Goal: Task Accomplishment & Management: Manage account settings

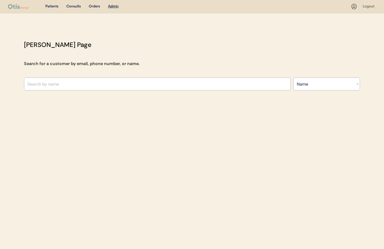
select select ""Name""
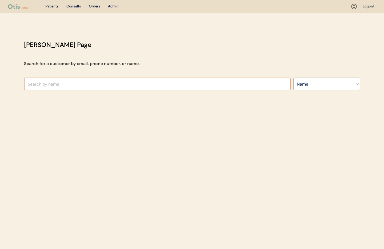
click at [74, 81] on input "text" at bounding box center [157, 84] width 267 height 13
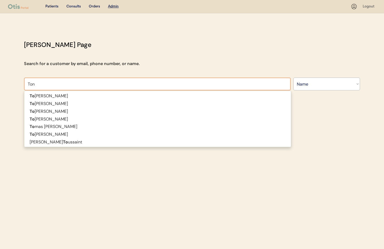
type input "Tony"
type input "Tonya Crow"
type input "Tonya Ph"
type input "Tonya Phillips"
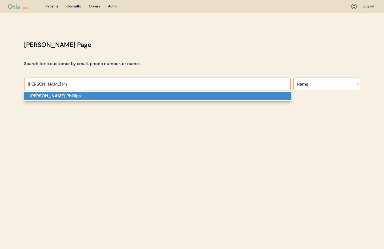
click at [72, 96] on p "Tonya Ph illips" at bounding box center [157, 96] width 267 height 8
type input "Tonya Phillips"
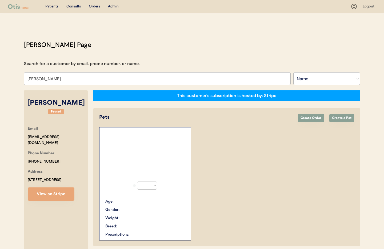
select select "true"
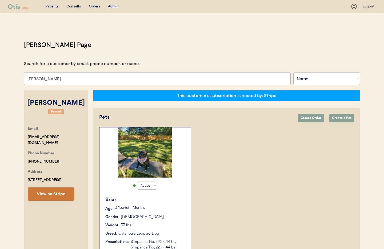
type input "Tonya Phillips"
click at [50, 197] on button "View on Stripe" at bounding box center [51, 194] width 47 height 13
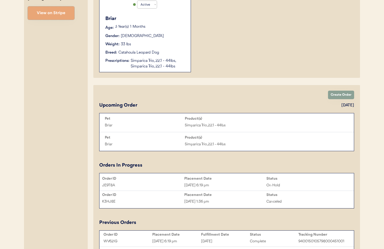
scroll to position [182, 0]
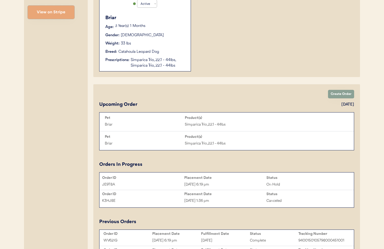
click at [238, 184] on div "Sep 7, 2025 6:19 pm" at bounding box center [225, 185] width 82 height 6
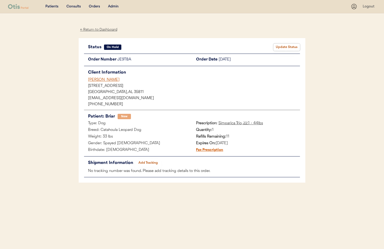
click at [282, 47] on button "Update Status" at bounding box center [287, 47] width 27 height 7
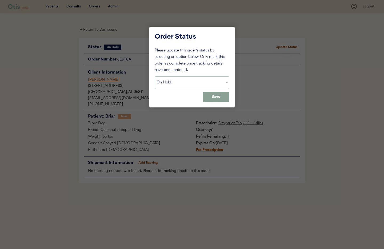
click at [200, 81] on select "Status On Hold New In Progress Complete Pending HW Consent Canceled" at bounding box center [192, 82] width 75 height 13
select select ""new""
click at [155, 76] on select "Status On Hold New In Progress Complete Pending HW Consent Canceled" at bounding box center [192, 82] width 75 height 13
click at [215, 96] on button "Save" at bounding box center [216, 97] width 27 height 10
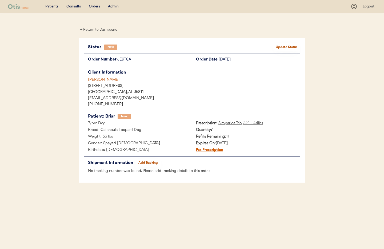
click at [111, 6] on div "Admin" at bounding box center [113, 6] width 11 height 5
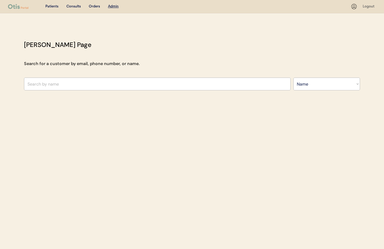
select select ""Name""
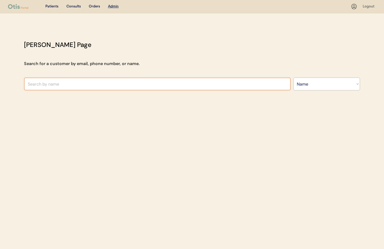
click at [77, 85] on input "text" at bounding box center [157, 84] width 267 height 13
type input "Laure"
type input "Lauren Armendariz"
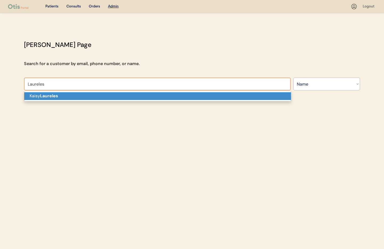
click at [50, 96] on strong "Laureles" at bounding box center [49, 96] width 18 height 6
type input "[PERSON_NAME]"
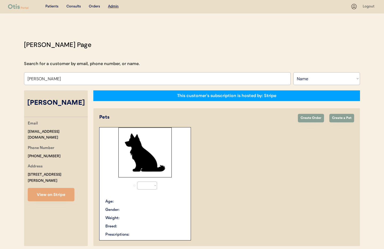
select select "true"
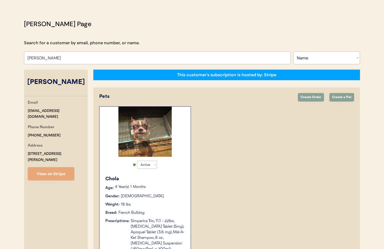
scroll to position [23, 0]
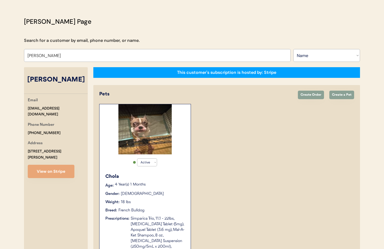
type input "Kaisy Laureles"
click at [169, 175] on div "Chola" at bounding box center [145, 176] width 80 height 7
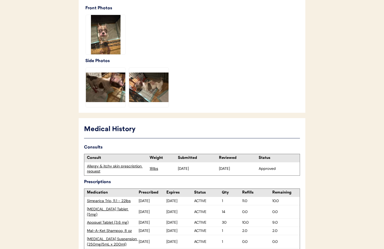
scroll to position [304, 0]
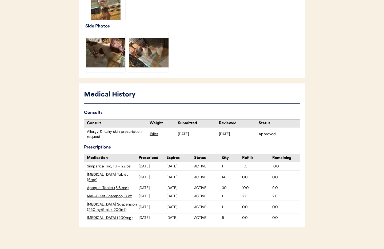
click at [103, 185] on div "Apoquel Tablet (3.6 mg)" at bounding box center [113, 187] width 52 height 5
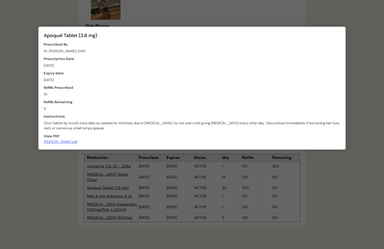
click at [140, 16] on div at bounding box center [192, 124] width 384 height 249
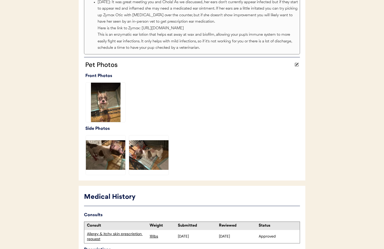
scroll to position [0, 0]
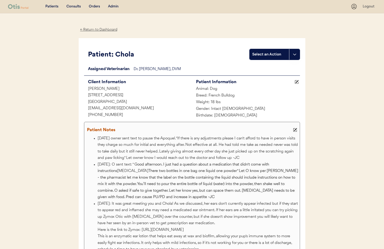
click at [112, 8] on div "Admin" at bounding box center [113, 6] width 11 height 5
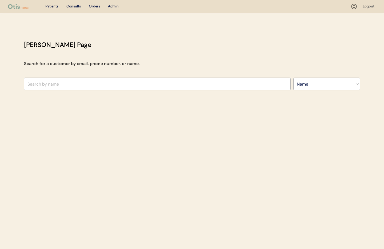
select select ""Name""
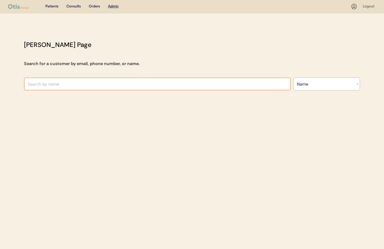
click at [58, 85] on input "text" at bounding box center [157, 84] width 267 height 13
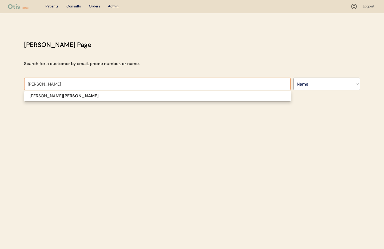
click at [49, 99] on p "[PERSON_NAME]" at bounding box center [157, 96] width 267 height 8
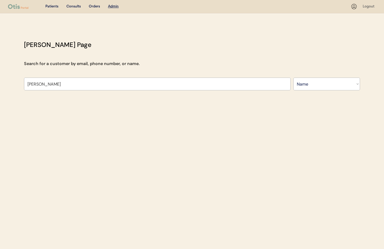
type input "[PERSON_NAME]"
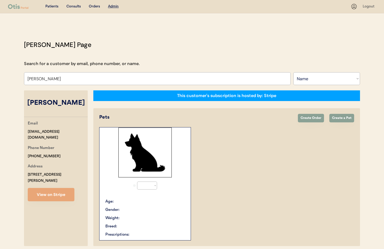
select select "true"
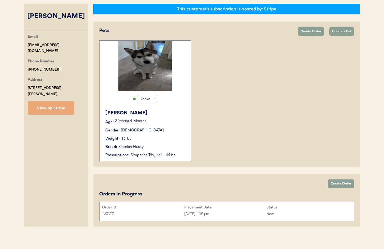
scroll to position [89, 0]
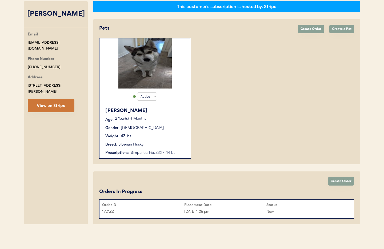
click at [56, 101] on button "View on Stripe" at bounding box center [51, 105] width 47 height 13
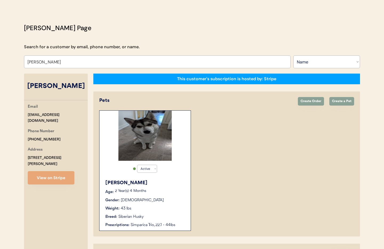
scroll to position [0, 0]
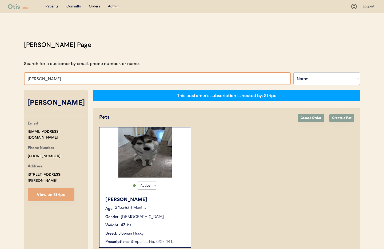
drag, startPoint x: 59, startPoint y: 80, endPoint x: 10, endPoint y: 73, distance: 49.5
click at [10, 73] on div "Patients Consults Orders Admin Logout Otis Admin Page Search for a customer by …" at bounding box center [192, 169] width 384 height 338
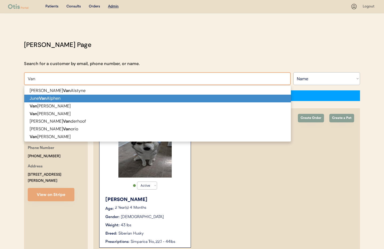
click at [41, 96] on strong "Van" at bounding box center [43, 99] width 8 height 6
type input "[PERSON_NAME]"
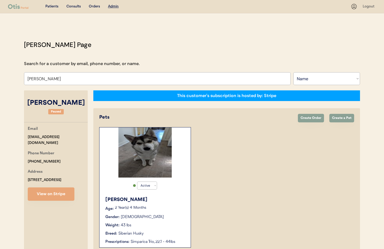
select select "true"
select select "false"
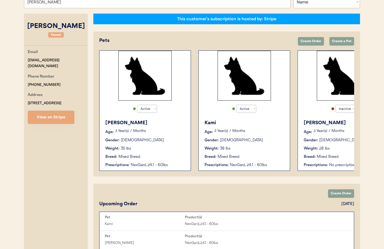
type input "[PERSON_NAME]"
click at [151, 154] on div "Lila Age: 3 Year(s) 7 Months Gender: Female Weight: 35 lbs Breed: Mixed Breed P…" at bounding box center [145, 144] width 86 height 54
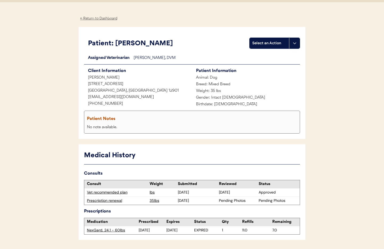
scroll to position [29, 0]
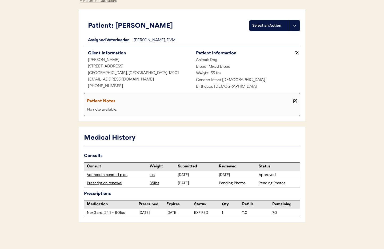
click at [108, 184] on div "Prescription renewal" at bounding box center [117, 183] width 60 height 5
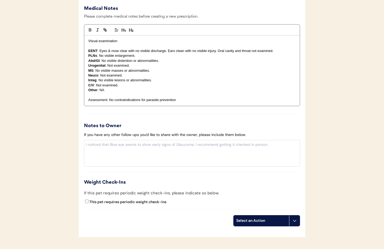
scroll to position [469, 0]
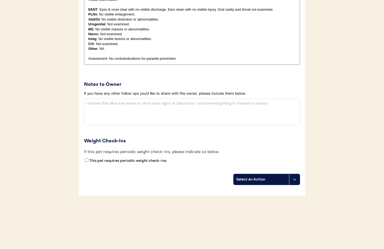
click at [293, 180] on icon at bounding box center [295, 179] width 4 height 4
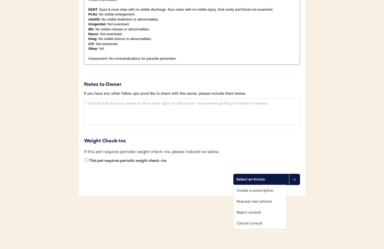
click at [255, 223] on div "Cancel consult" at bounding box center [260, 223] width 53 height 11
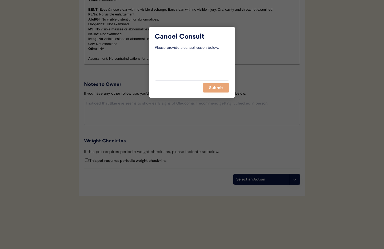
click at [177, 64] on textarea at bounding box center [192, 67] width 75 height 27
type textarea "Per owner request unable to obtain photos"
drag, startPoint x: 213, startPoint y: 88, endPoint x: 216, endPoint y: 87, distance: 3.2
click at [213, 88] on button "Submit" at bounding box center [216, 87] width 27 height 9
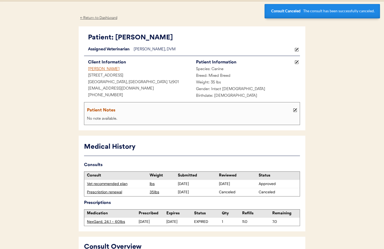
scroll to position [0, 0]
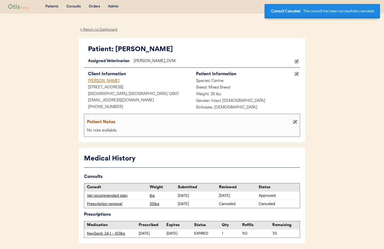
click at [100, 31] on div "← Return to Dashboard" at bounding box center [99, 30] width 40 height 6
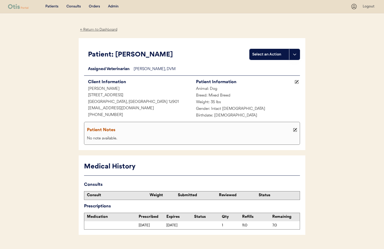
click at [90, 30] on div "← Return to Dashboard" at bounding box center [99, 30] width 40 height 6
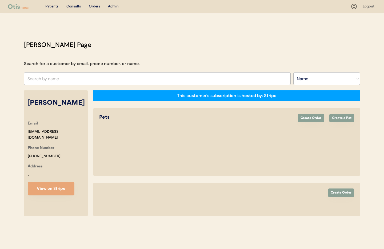
select select ""Name""
select select "true"
select select "false"
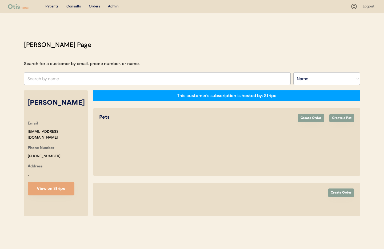
select select "false"
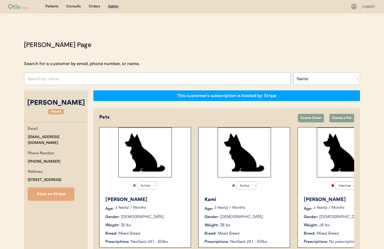
click at [280, 223] on div "Weight: 38 lbs" at bounding box center [245, 226] width 80 height 6
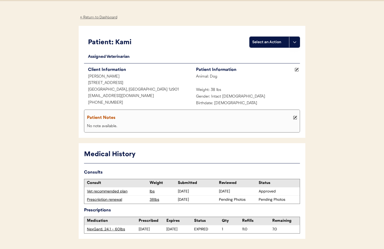
scroll to position [29, 0]
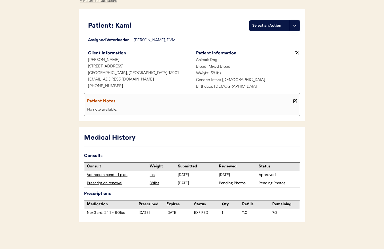
click at [97, 184] on div "Prescription renewal" at bounding box center [117, 183] width 60 height 5
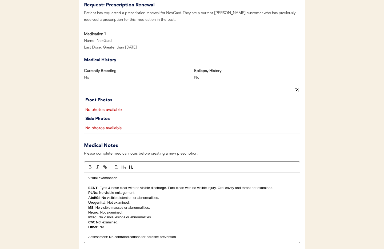
scroll to position [469, 0]
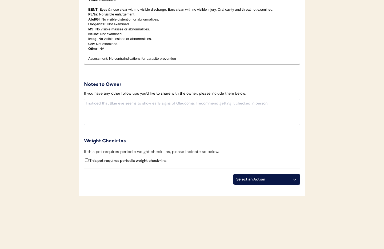
click at [298, 182] on button at bounding box center [294, 179] width 11 height 11
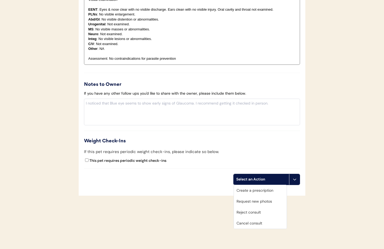
click at [260, 226] on div "Cancel consult" at bounding box center [260, 223] width 53 height 11
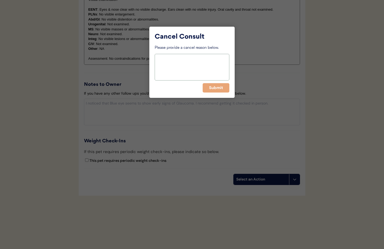
click at [172, 68] on textarea at bounding box center [192, 67] width 75 height 27
type textarea "per owner request -unable to get photos"
click at [211, 90] on button "Submit" at bounding box center [216, 87] width 27 height 9
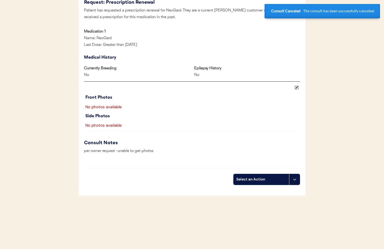
scroll to position [0, 0]
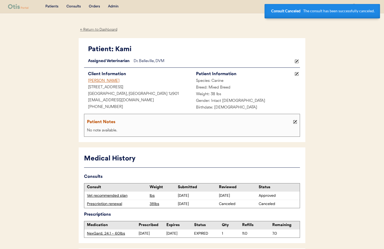
click at [96, 30] on div "← Return to Dashboard" at bounding box center [99, 30] width 40 height 6
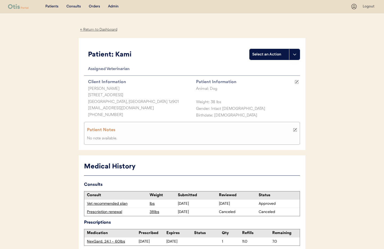
drag, startPoint x: 0, startPoint y: 0, endPoint x: 96, endPoint y: 30, distance: 100.0
click at [96, 30] on div "← Return to Dashboard" at bounding box center [99, 30] width 40 height 6
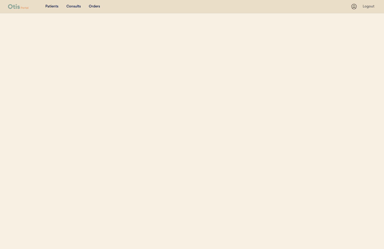
select select ""Name""
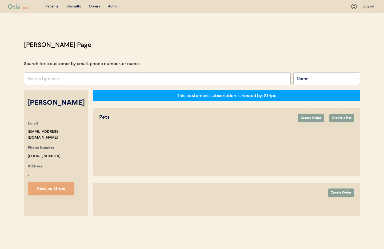
select select "true"
select select "false"
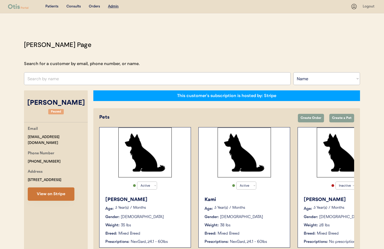
click at [52, 189] on button "View on Stripe" at bounding box center [51, 194] width 47 height 13
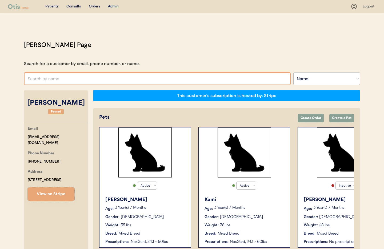
click at [59, 76] on input "text" at bounding box center [157, 78] width 267 height 13
type input "debra"
type input "debra Lyles"
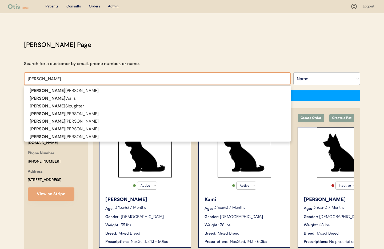
type input "debra"
type input "debra sl"
type input "debra sloughter"
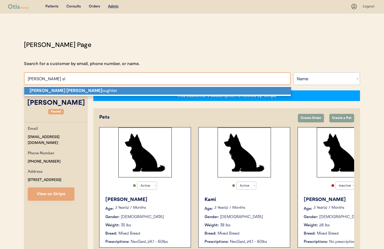
click at [57, 91] on p "Debra Sl oughter" at bounding box center [157, 91] width 267 height 8
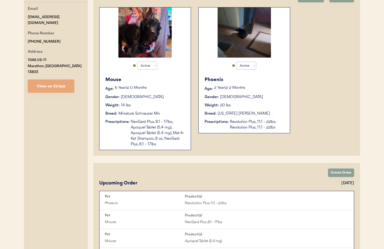
scroll to position [120, 0]
type input "Debra Sloughter"
click at [166, 132] on div "NexGard Plus, 8.1 - 17lbs, Apoquel Tablet (5.4 mg), Apoquel Tablet (5.4 mg), Ma…" at bounding box center [158, 133] width 55 height 28
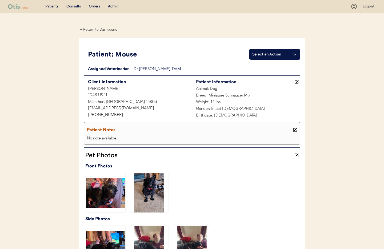
drag, startPoint x: 94, startPoint y: 30, endPoint x: 123, endPoint y: 75, distance: 53.9
click at [94, 30] on div "← Return to Dashboard" at bounding box center [99, 30] width 40 height 6
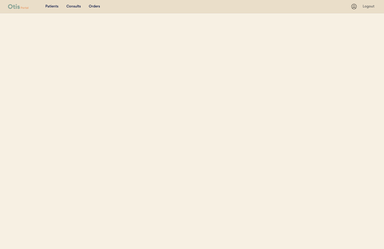
select select ""Name""
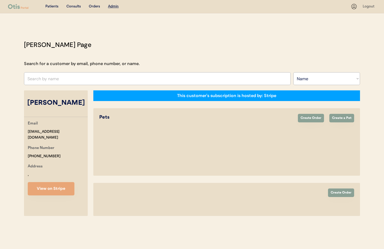
select select "true"
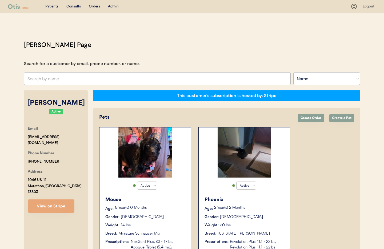
click at [264, 204] on div "Phoenix Age: [DEMOGRAPHIC_DATA] Year(s) 2 Months Gender: [DEMOGRAPHIC_DATA] Wei…" at bounding box center [244, 224] width 86 height 60
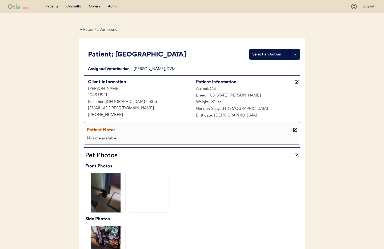
click at [93, 30] on div "← Return to Dashboard" at bounding box center [99, 30] width 40 height 6
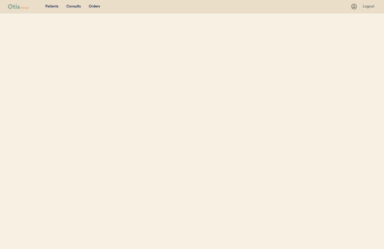
select select ""Name""
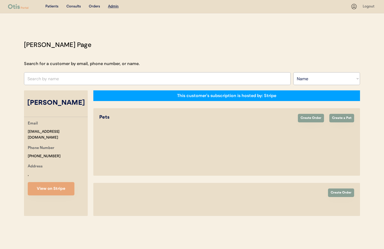
select select "true"
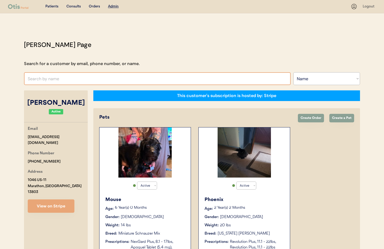
click at [113, 80] on input "text" at bounding box center [157, 78] width 267 height 13
type input "Tina"
type input "Tina Gnann"
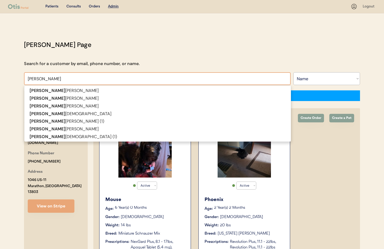
type input "Tina"
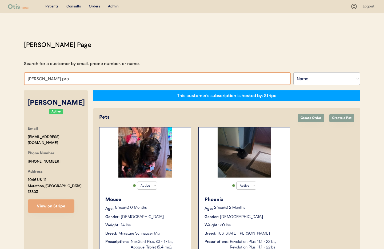
type input "Tina pr"
type input "Tina priest"
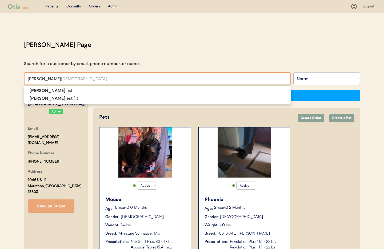
type input "Tina pries"
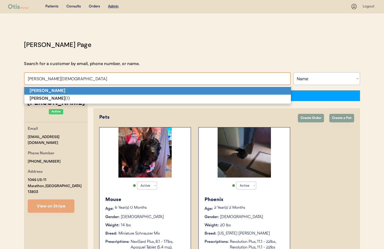
click at [96, 90] on p "Tina Priest" at bounding box center [157, 91] width 267 height 8
type input "Tina Priest"
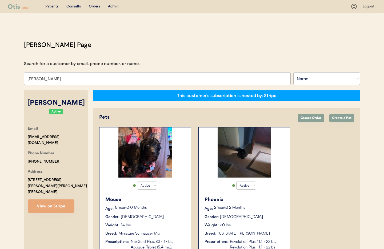
scroll to position [1, 0]
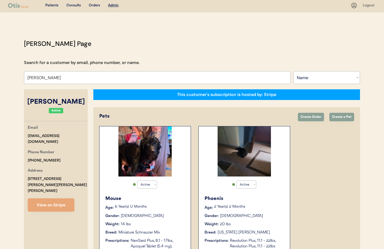
select select "true"
select select "false"
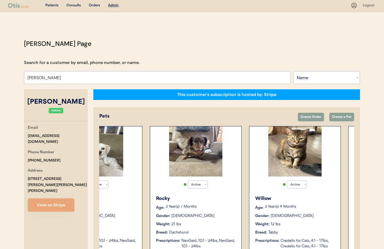
scroll to position [0, 0]
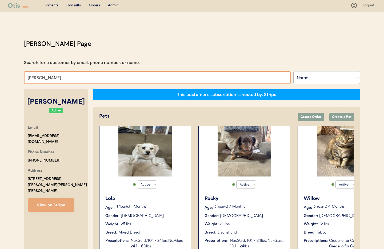
click at [55, 80] on input "Tina Priest" at bounding box center [157, 77] width 267 height 13
type input "Tina Priest"
type input "Tina Pries"
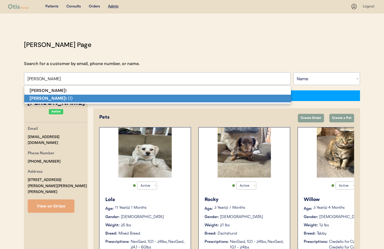
click at [55, 99] on p "Tina Pries t (1)" at bounding box center [157, 99] width 267 height 8
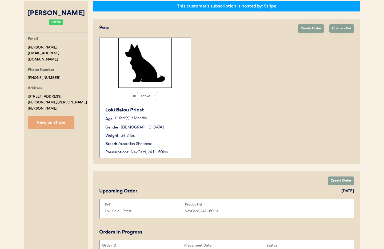
scroll to position [93, 0]
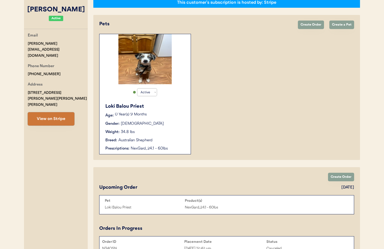
click at [60, 112] on button "View on Stripe" at bounding box center [51, 118] width 47 height 13
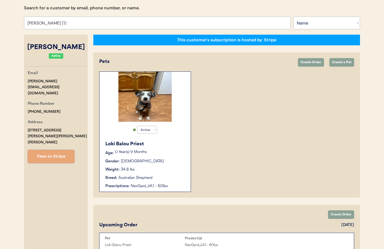
scroll to position [0, 0]
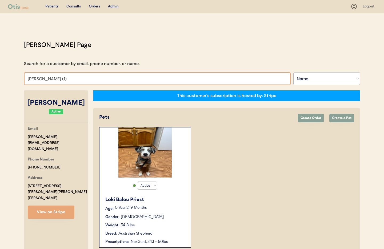
click at [62, 77] on input "Tina Priest (1)" at bounding box center [157, 78] width 267 height 13
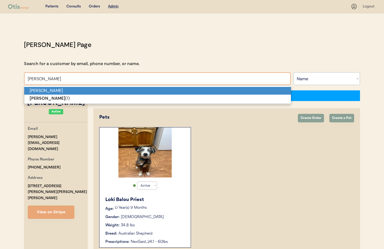
click at [47, 90] on p "Tina Priest" at bounding box center [157, 91] width 267 height 8
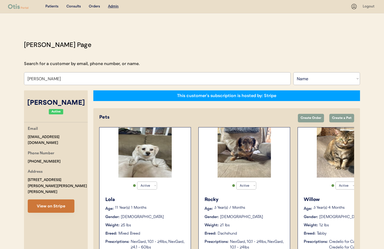
click at [66, 200] on button "View on Stripe" at bounding box center [51, 206] width 47 height 13
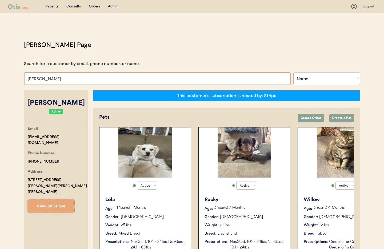
click at [53, 77] on input "Tina Priest" at bounding box center [157, 78] width 267 height 13
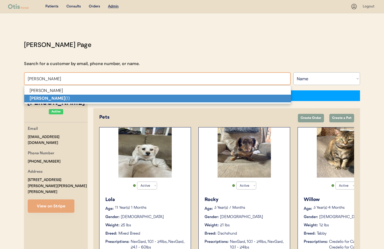
click at [48, 99] on strong "Tina Priest" at bounding box center [48, 99] width 36 height 6
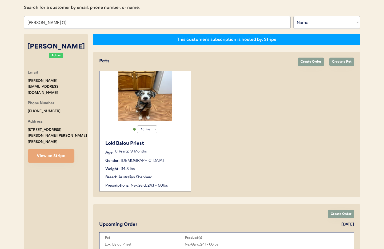
scroll to position [61, 0]
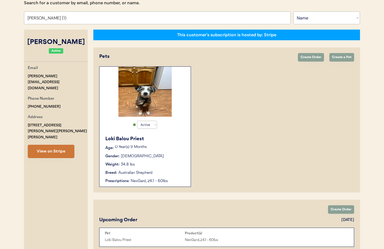
click at [61, 145] on button "View on Stripe" at bounding box center [51, 151] width 47 height 13
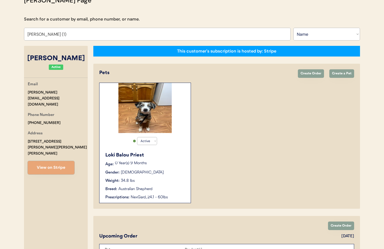
scroll to position [41, 0]
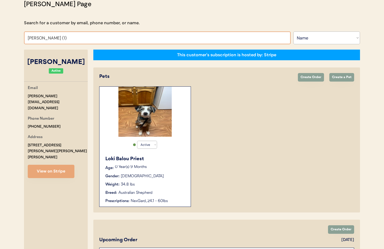
click at [65, 39] on input "Tina Priest (1)" at bounding box center [157, 37] width 267 height 13
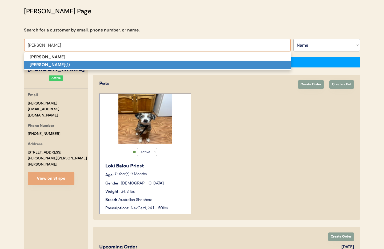
scroll to position [33, 0]
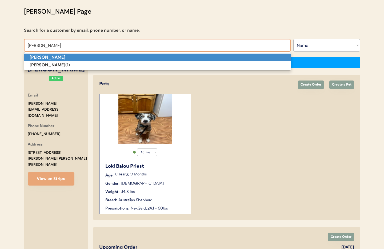
click at [60, 56] on p "Tina Priest" at bounding box center [157, 58] width 267 height 8
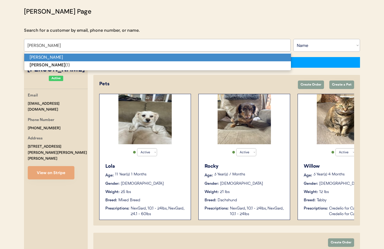
drag, startPoint x: 49, startPoint y: 54, endPoint x: 52, endPoint y: 59, distance: 5.5
click at [49, 54] on p "Tina Priest" at bounding box center [157, 58] width 267 height 8
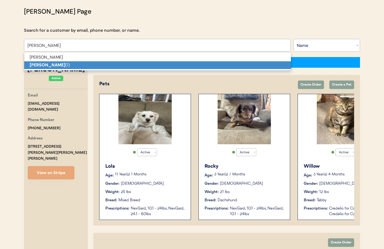
click at [51, 67] on strong "Tina Priest" at bounding box center [48, 65] width 36 height 6
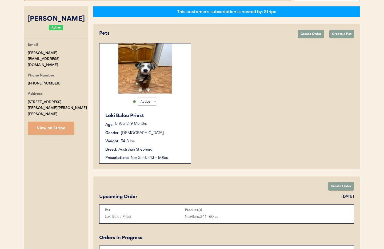
scroll to position [46, 0]
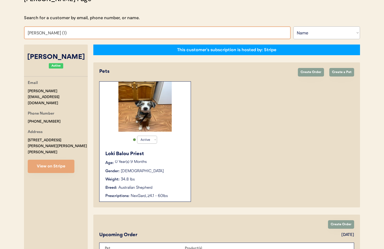
drag, startPoint x: 49, startPoint y: 34, endPoint x: 0, endPoint y: 30, distance: 48.7
click at [0, 30] on div "Patients Consults Orders Admin Logout Otis Admin Page Search for a customer by …" at bounding box center [192, 197] width 384 height 487
type input "Kaisy"
type input "Kaisy Laureles"
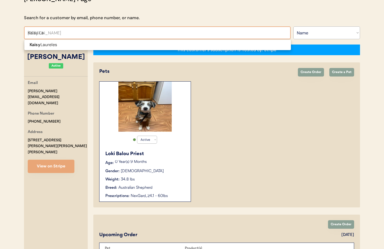
type input "Kaisy Lau"
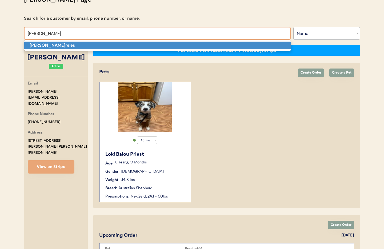
click at [37, 45] on strong "Kaisy Lau" at bounding box center [48, 45] width 36 height 6
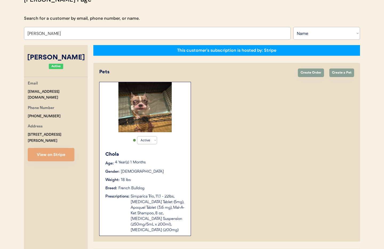
type input "[PERSON_NAME]"
click at [165, 188] on div "Breed: French Bulldog" at bounding box center [145, 189] width 80 height 6
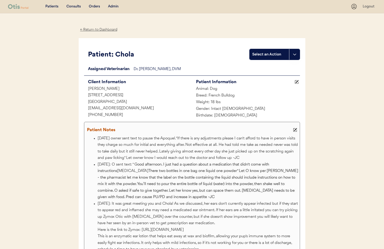
click at [297, 129] on icon at bounding box center [295, 130] width 4 height 4
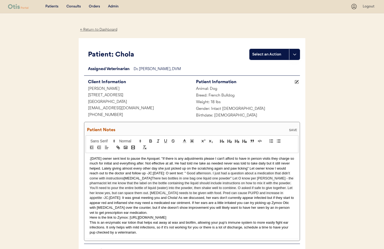
drag, startPoint x: 89, startPoint y: 159, endPoint x: 92, endPoint y: 161, distance: 3.6
click at [90, 159] on p ";[DATE] owner sent text to pause the Apoquel. "If there is any adjustments plea…" at bounding box center [192, 185] width 205 height 59
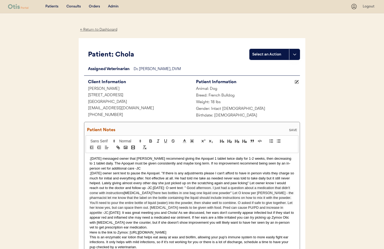
drag, startPoint x: 90, startPoint y: 174, endPoint x: 93, endPoint y: 176, distance: 3.2
click at [90, 175] on p ";[DATE] owner sent text to pause the Apoquel. "If there is any adjustments plea…" at bounding box center [192, 200] width 205 height 59
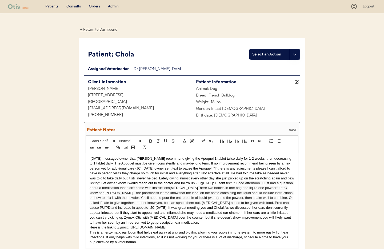
click at [296, 131] on div "SAVE" at bounding box center [293, 130] width 11 height 3
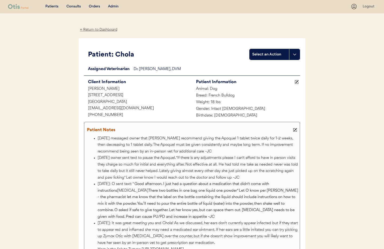
click at [111, 7] on div "Admin" at bounding box center [113, 6] width 11 height 5
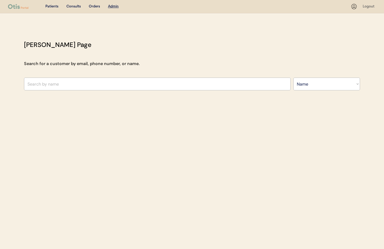
select select ""Name""
click at [85, 86] on input "text" at bounding box center [157, 84] width 267 height 13
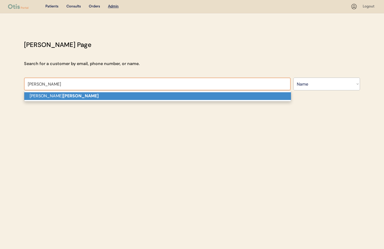
click at [86, 94] on p "[PERSON_NAME]" at bounding box center [157, 96] width 267 height 8
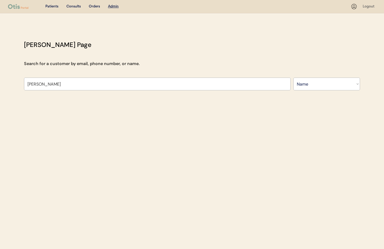
type input "[PERSON_NAME]"
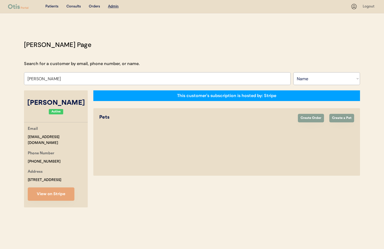
select select "true"
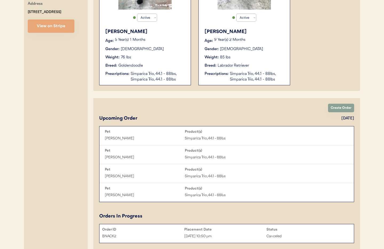
scroll to position [133, 0]
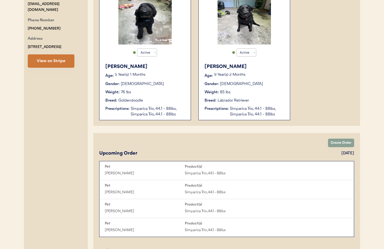
type input "[PERSON_NAME]"
click at [50, 62] on button "View on Stripe" at bounding box center [51, 60] width 47 height 13
click at [146, 99] on div "Breed: Goldendoodle" at bounding box center [145, 101] width 80 height 6
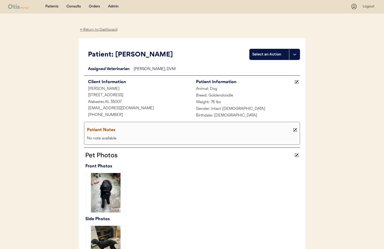
click at [113, 6] on div "Admin" at bounding box center [113, 6] width 11 height 5
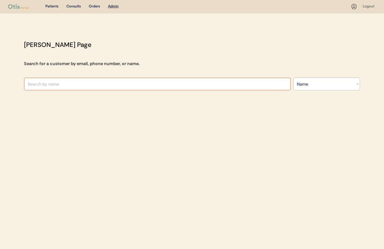
select select ""Name""
click at [76, 82] on input "text" at bounding box center [157, 84] width 267 height 13
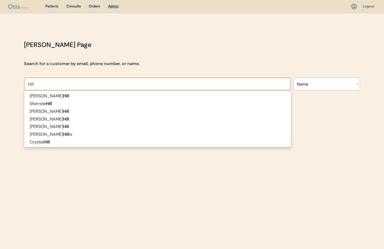
click at [10, 82] on div "Patients Consults Orders Admin Logout Otis Admin Page Search for a customer by …" at bounding box center [192, 124] width 384 height 249
click at [46, 84] on input "Hill" at bounding box center [157, 84] width 267 height 13
drag, startPoint x: 34, startPoint y: 83, endPoint x: 0, endPoint y: 82, distance: 34.5
click at [0, 82] on div "Patients Consults Orders Admin Logout Otis Admin Page Search for a customer by …" at bounding box center [192, 124] width 384 height 249
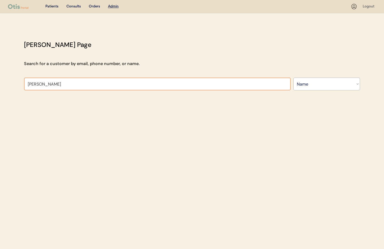
type input "[PERSON_NAME]"
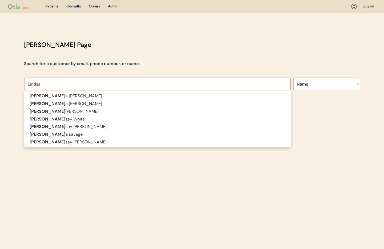
type input "[PERSON_NAME]"
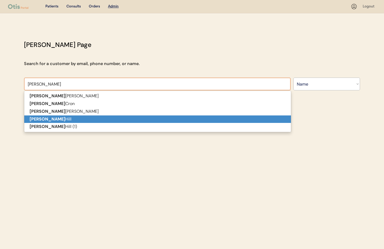
click at [36, 118] on strong "[PERSON_NAME]" at bounding box center [48, 119] width 36 height 6
type input "[PERSON_NAME]"
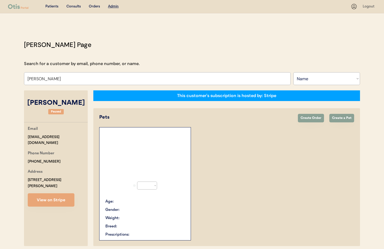
select select "true"
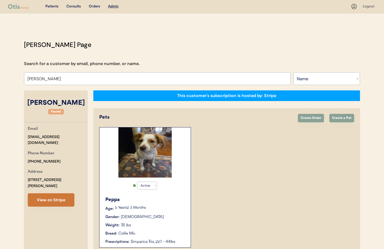
click at [61, 193] on button "View on Stripe" at bounding box center [51, 199] width 47 height 13
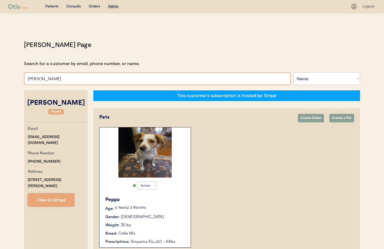
click at [49, 77] on input "Lindsay Hill" at bounding box center [157, 78] width 267 height 13
click at [58, 78] on input "Lindsay Hill" at bounding box center [157, 78] width 267 height 13
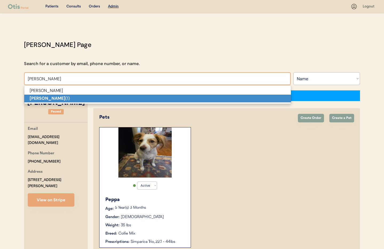
click at [54, 100] on p "Lindsay Hill (1)" at bounding box center [157, 99] width 267 height 8
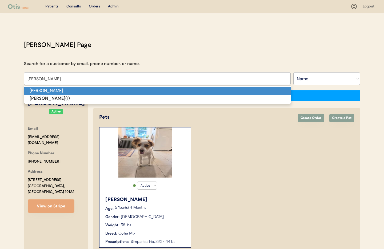
click at [58, 91] on p "Lindsay Hill" at bounding box center [157, 91] width 267 height 8
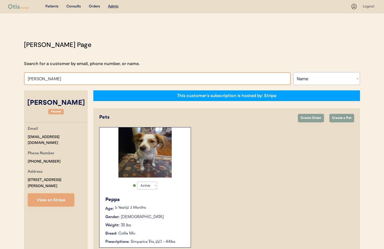
click at [60, 80] on input "Lindsay Hill" at bounding box center [157, 78] width 267 height 13
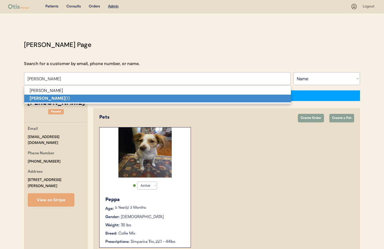
click at [57, 98] on p "Lindsay Hill (1)" at bounding box center [157, 99] width 267 height 8
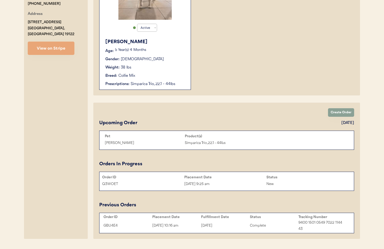
scroll to position [157, 0]
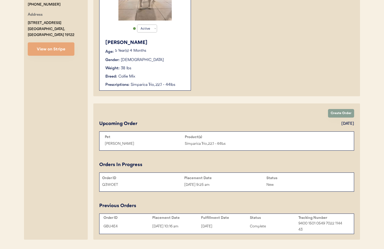
type input "Lindsay Hill (1)"
click at [232, 179] on div "Placement Date" at bounding box center [225, 178] width 82 height 4
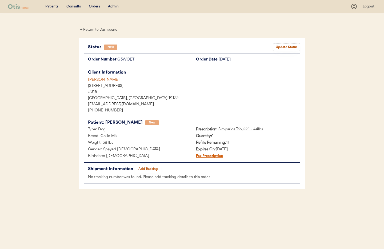
click at [282, 46] on button "Update Status" at bounding box center [287, 47] width 27 height 7
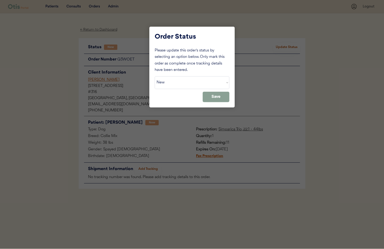
click at [182, 86] on select "Status On Hold New In Progress Complete Pending HW Consent Canceled" at bounding box center [192, 82] width 75 height 13
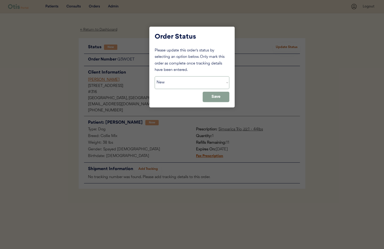
select select ""cancelled""
click at [155, 76] on select "Status On Hold New In Progress Complete Pending HW Consent Canceled" at bounding box center [192, 82] width 75 height 13
drag, startPoint x: 216, startPoint y: 99, endPoint x: 210, endPoint y: 97, distance: 6.8
click at [216, 99] on button "Save" at bounding box center [216, 97] width 27 height 10
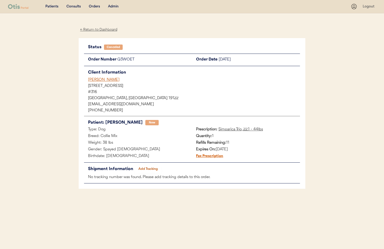
click at [94, 80] on div "[PERSON_NAME]" at bounding box center [194, 80] width 212 height 6
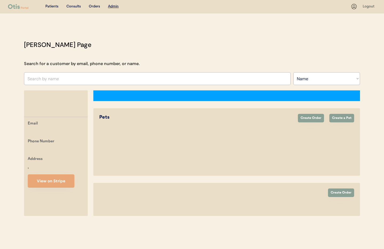
select select ""Name""
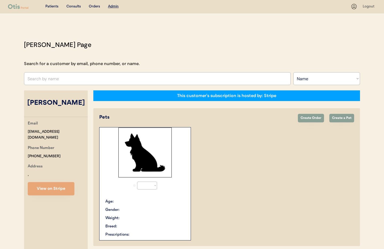
select select "true"
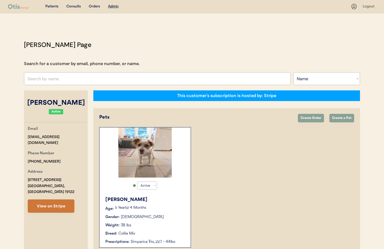
click at [57, 200] on button "View on Stripe" at bounding box center [51, 206] width 47 height 13
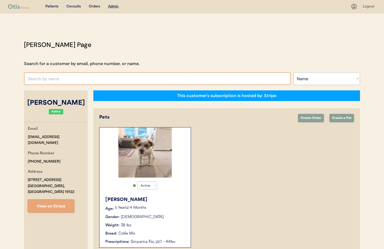
click at [67, 79] on input "text" at bounding box center [157, 78] width 267 height 13
type input "[PERSON_NAME]"
type input "Linda Hammond"
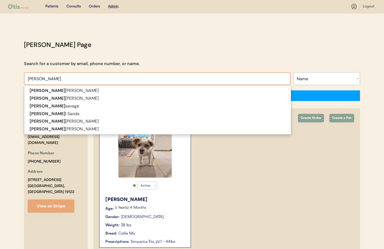
type input "Lind"
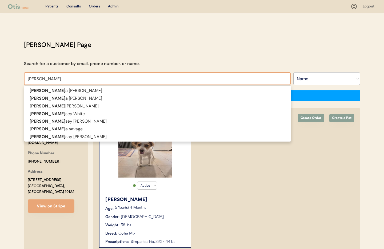
type input "Lindsay"
type input "Lindsay Wilkins"
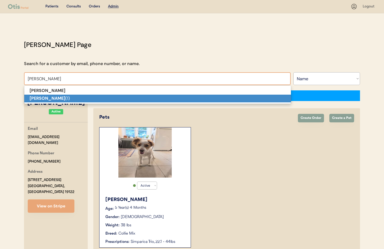
scroll to position [0, 0]
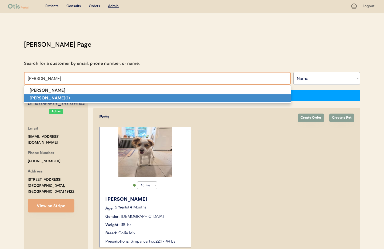
click at [53, 98] on p "Lindsay Hill (1)" at bounding box center [157, 98] width 267 height 8
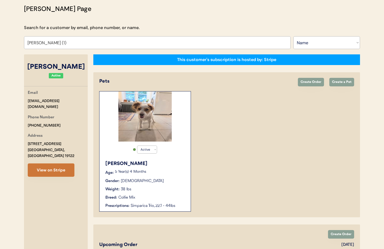
scroll to position [0, 0]
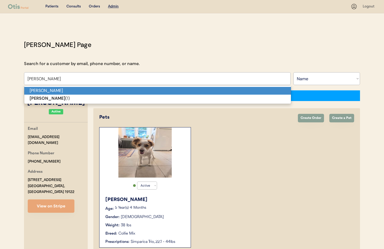
click at [48, 94] on p "Lindsay Hill" at bounding box center [157, 91] width 267 height 8
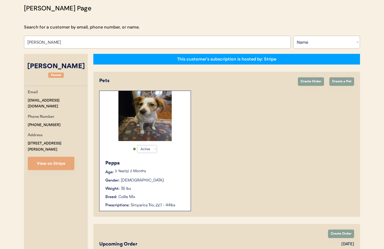
scroll to position [10, 0]
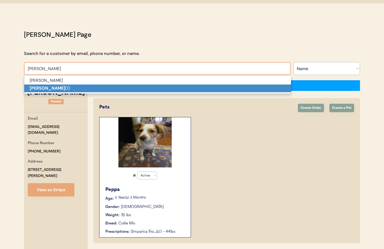
click at [55, 87] on p "Lindsay Hill (1)" at bounding box center [157, 89] width 267 height 8
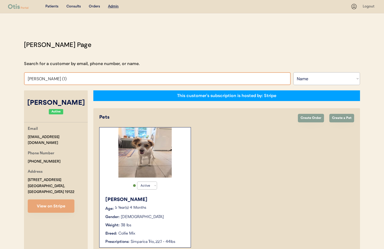
drag, startPoint x: 46, startPoint y: 78, endPoint x: 3, endPoint y: 73, distance: 43.3
click at [3, 73] on div "Patients Consults Orders Admin Logout Otis Admin Page Search for a customer by …" at bounding box center [192, 211] width 384 height 422
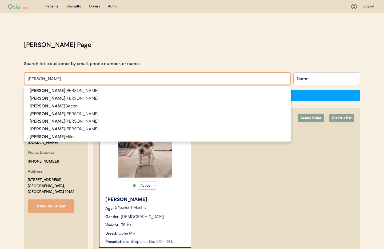
type input "Amy mi"
type input "Amy miles"
type input "Amy mil"
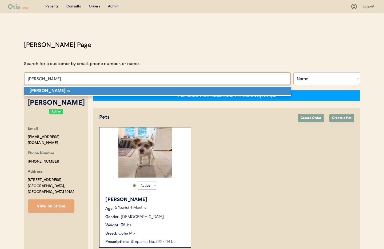
click at [49, 94] on p "Amy Mil es" at bounding box center [157, 91] width 267 height 8
type input "[PERSON_NAME]"
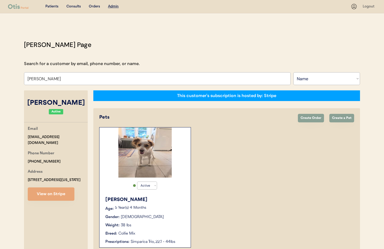
select select "true"
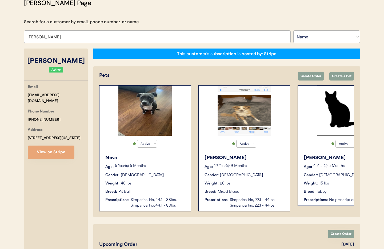
scroll to position [43, 0]
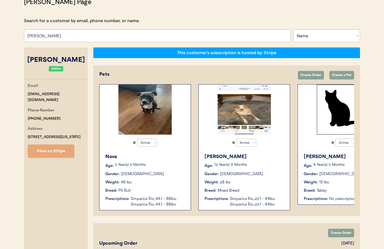
type input "Amy Miles"
click at [256, 144] on select "Active Active Inactive" at bounding box center [246, 143] width 20 height 8
click at [236, 139] on select "Active Active Inactive" at bounding box center [246, 143] width 20 height 8
select select "true"
select select "false"
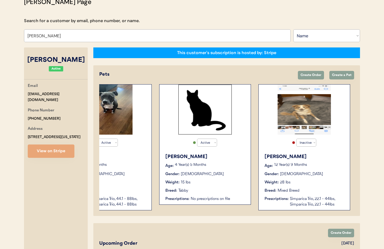
scroll to position [0, 43]
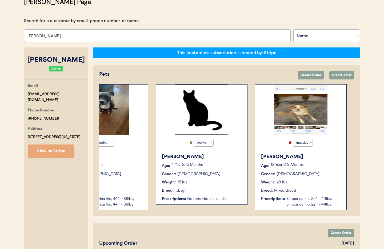
click at [56, 152] on button "View on Stripe" at bounding box center [51, 151] width 47 height 13
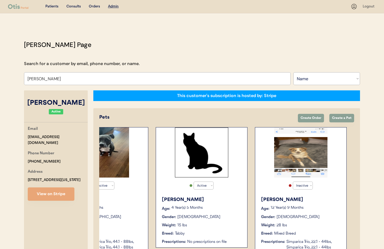
drag, startPoint x: 76, startPoint y: 180, endPoint x: 34, endPoint y: 175, distance: 42.5
click at [26, 174] on div "Email amylap22@hotmail.com Phone Number +16315302009 Address 12 Wyoming Drive H…" at bounding box center [56, 163] width 64 height 75
copy div "12 Wyoming Drive Huntington Station, NY 11746"
click at [267, 191] on div "no Active Inactive Andy Age: 12 Year(s) 9 Months Gender: Male Weight: 28 lbs Br…" at bounding box center [301, 190] width 92 height 126
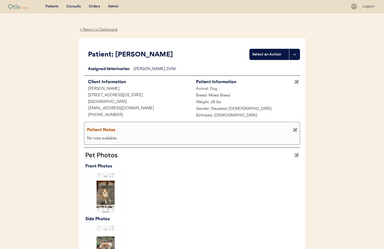
click at [112, 5] on div "Admin" at bounding box center [113, 6] width 11 height 5
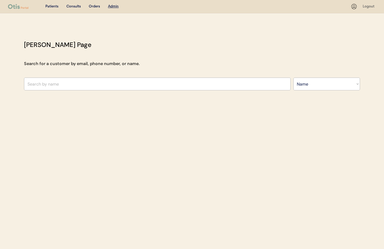
select select ""Name""
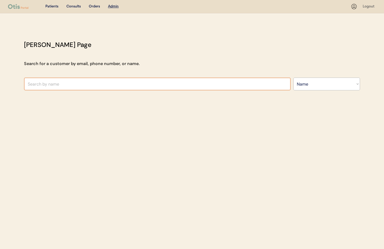
click at [79, 85] on input "text" at bounding box center [157, 84] width 267 height 13
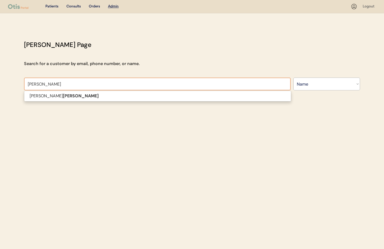
click at [74, 96] on p "[PERSON_NAME]" at bounding box center [157, 96] width 267 height 8
type input "Karen Culver"
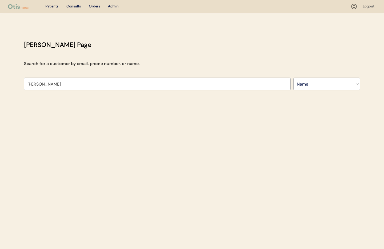
click at [50, 95] on div "Patients Consults Orders Admin Logout Otis Admin Page Search for a customer by …" at bounding box center [192, 124] width 384 height 249
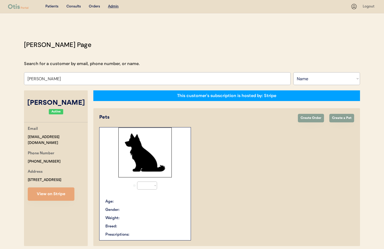
select select "true"
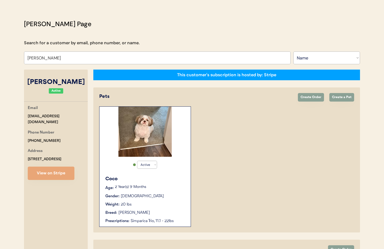
scroll to position [52, 0]
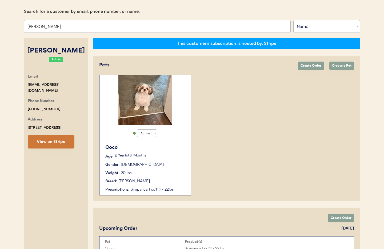
click at [50, 143] on button "View on Stripe" at bounding box center [51, 141] width 47 height 13
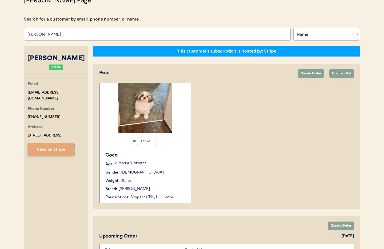
scroll to position [42, 0]
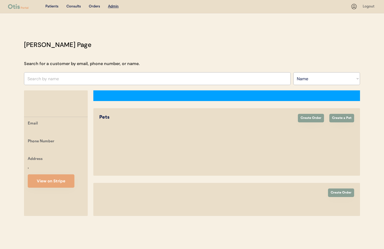
select select ""Name""
select select "true"
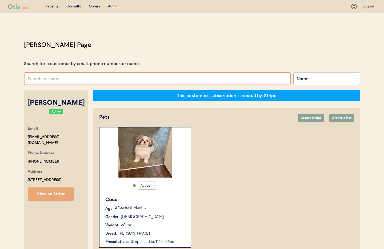
click at [100, 78] on input "text" at bounding box center [157, 78] width 267 height 13
type input "Amanda"
type input "Amanda Lake"
type input "Amanda B"
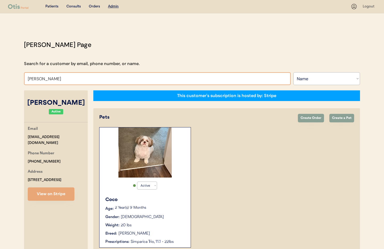
type input "Amanda Bayer"
type input "Amanda"
type input "Amanda Lake"
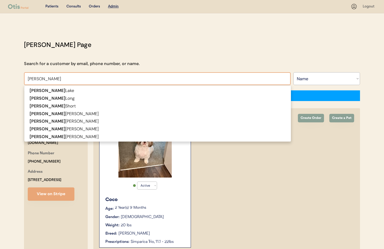
type input "Amanda Neye"
type input "Amanda Neyens"
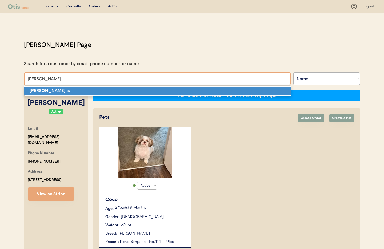
click at [87, 93] on p "Amanda Neye ns" at bounding box center [157, 91] width 267 height 8
type input "Amanda Neyens"
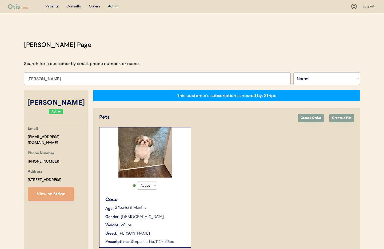
select select "true"
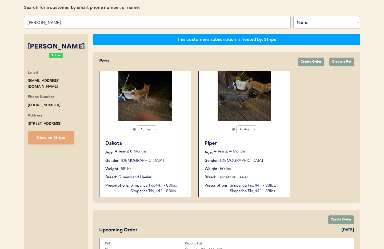
scroll to position [77, 0]
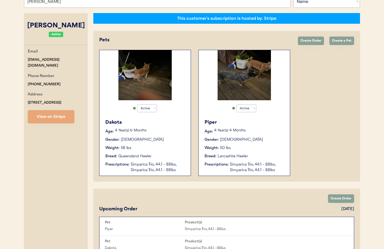
click at [51, 118] on button "View on Stripe" at bounding box center [51, 116] width 47 height 13
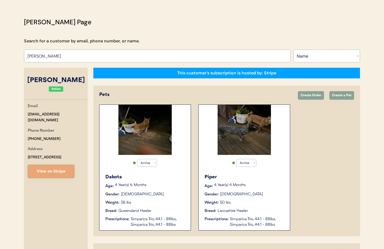
scroll to position [18, 0]
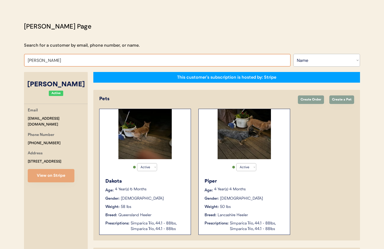
drag, startPoint x: 65, startPoint y: 61, endPoint x: 23, endPoint y: 58, distance: 42.2
type input "j"
type input "kr"
type input "kristy Tennant"
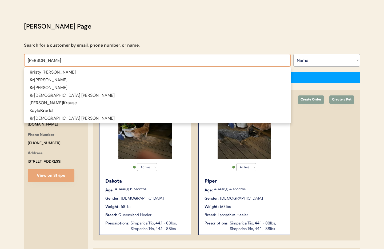
type input "krist"
type input "kristine"
type input "kristine Hall"
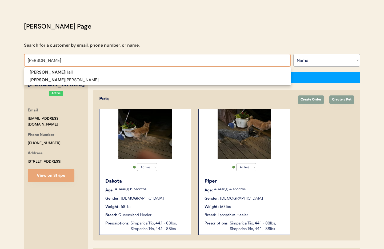
type input "kristine bu"
type input "kristine burke"
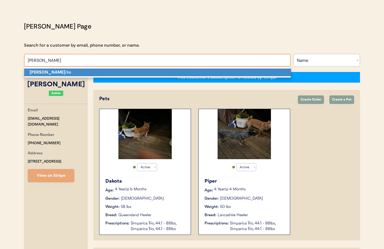
click at [54, 72] on p "Kristine Bu rke" at bounding box center [157, 73] width 267 height 8
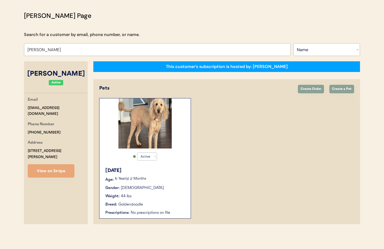
type input "Kristine Burke"
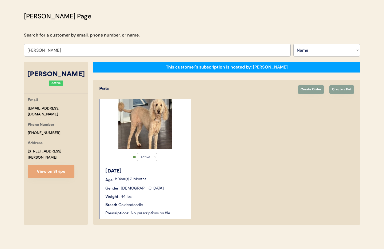
click at [173, 175] on div "Karma Age: 6 Year(s) 2 Months Gender: Female Weight: 44 lbs Breed: Goldendoodle…" at bounding box center [145, 192] width 86 height 54
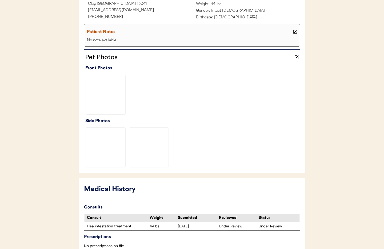
scroll to position [130, 0]
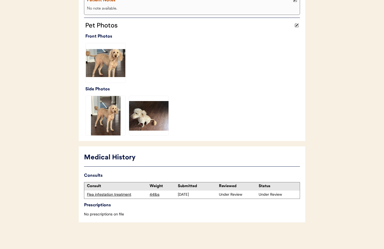
click at [120, 195] on div "Flea infestation treatment" at bounding box center [117, 194] width 60 height 5
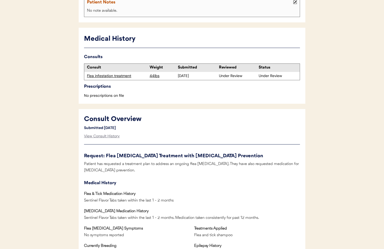
scroll to position [117, 0]
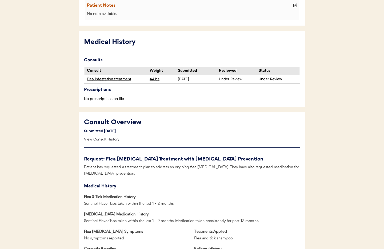
click at [105, 140] on div "View Consult History" at bounding box center [102, 139] width 36 height 11
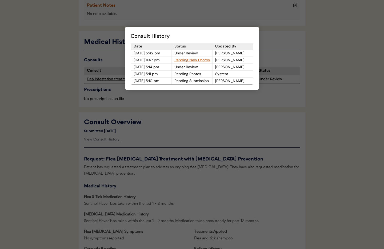
click at [203, 137] on div at bounding box center [192, 124] width 384 height 249
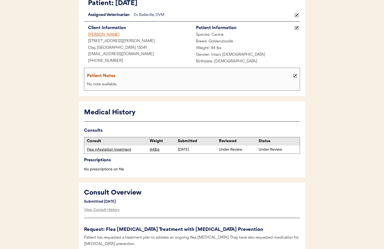
scroll to position [0, 0]
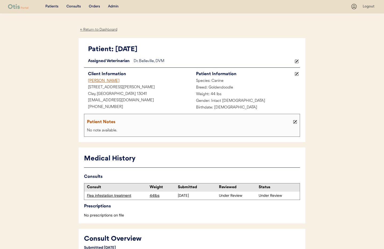
click at [101, 30] on div "← Return to Dashboard" at bounding box center [99, 30] width 40 height 6
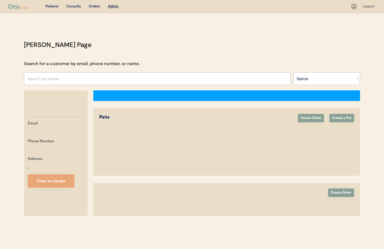
select select ""Name""
select select "true"
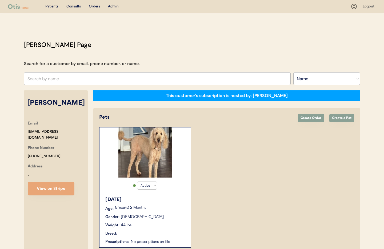
scroll to position [29, 0]
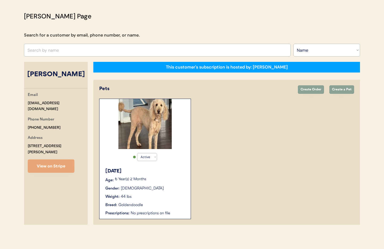
click at [101, 77] on div "This customer's subscription is hosted by: Otis Pets Create Order Create a Pet …" at bounding box center [226, 143] width 267 height 163
click at [84, 58] on div "Otis Admin Page Search for a customer by email, phone number, or name. Search B…" at bounding box center [192, 119] width 347 height 216
click at [79, 51] on input "text" at bounding box center [157, 50] width 267 height 13
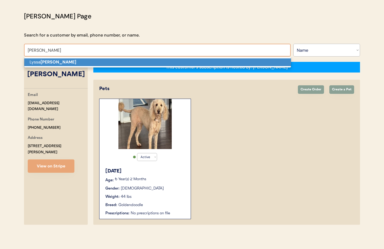
click at [78, 61] on p "Lyssa Nevins" at bounding box center [157, 62] width 267 height 8
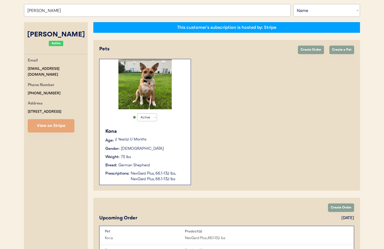
scroll to position [72, 0]
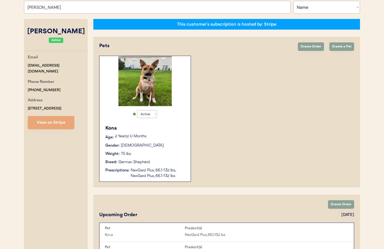
type input "[PERSON_NAME]"
click at [179, 145] on div "Gender: Female" at bounding box center [145, 146] width 80 height 6
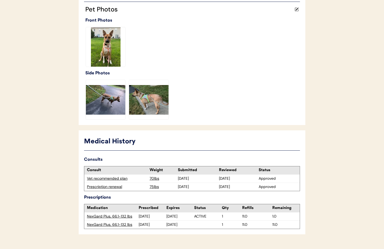
scroll to position [151, 0]
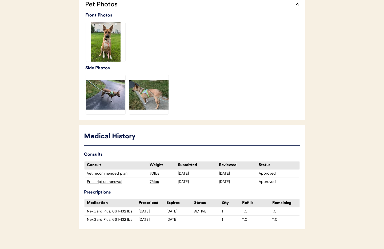
click at [106, 182] on div "Prescription renewal" at bounding box center [117, 181] width 60 height 5
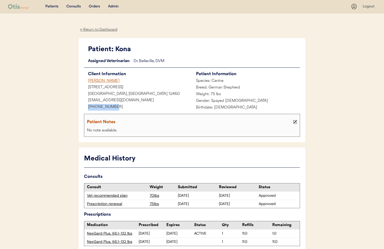
drag, startPoint x: 99, startPoint y: 105, endPoint x: 88, endPoint y: 105, distance: 11.7
click at [84, 104] on div "[PHONE_NUMBER]" at bounding box center [138, 107] width 108 height 7
copy div "[PHONE_NUMBER]"
